Goal: Navigation & Orientation: Find specific page/section

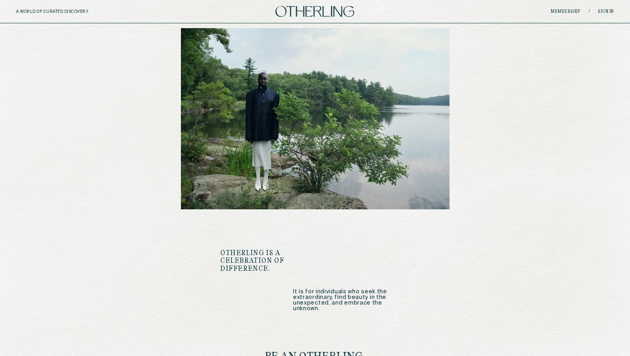
scroll to position [944, 0]
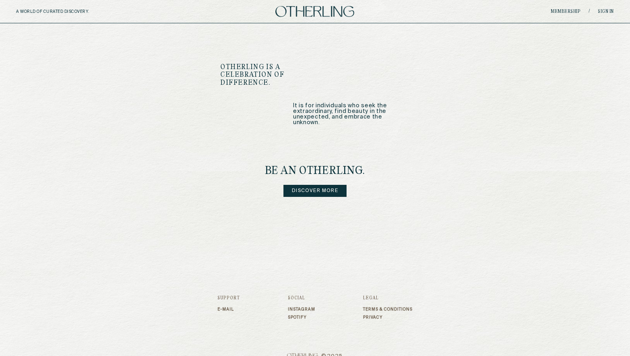
click at [321, 185] on link "Discover more" at bounding box center [315, 191] width 63 height 12
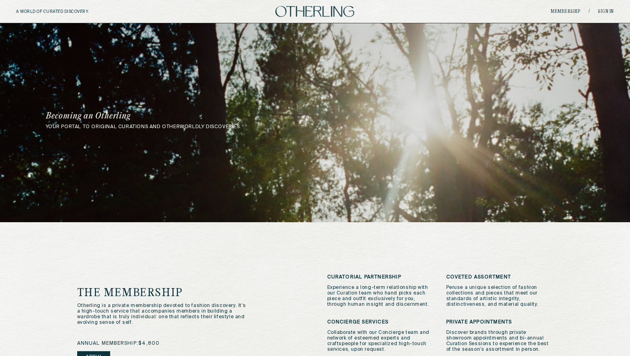
click at [323, 11] on img at bounding box center [315, 11] width 79 height 11
